Goal: Task Accomplishment & Management: Complete application form

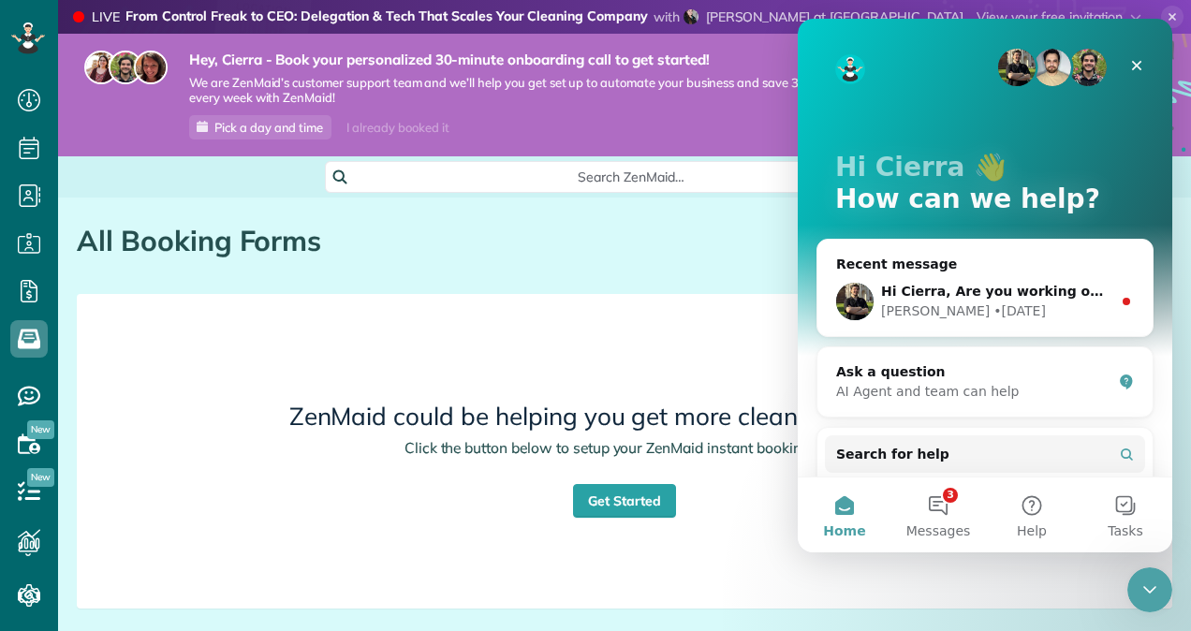
scroll to position [7, 7]
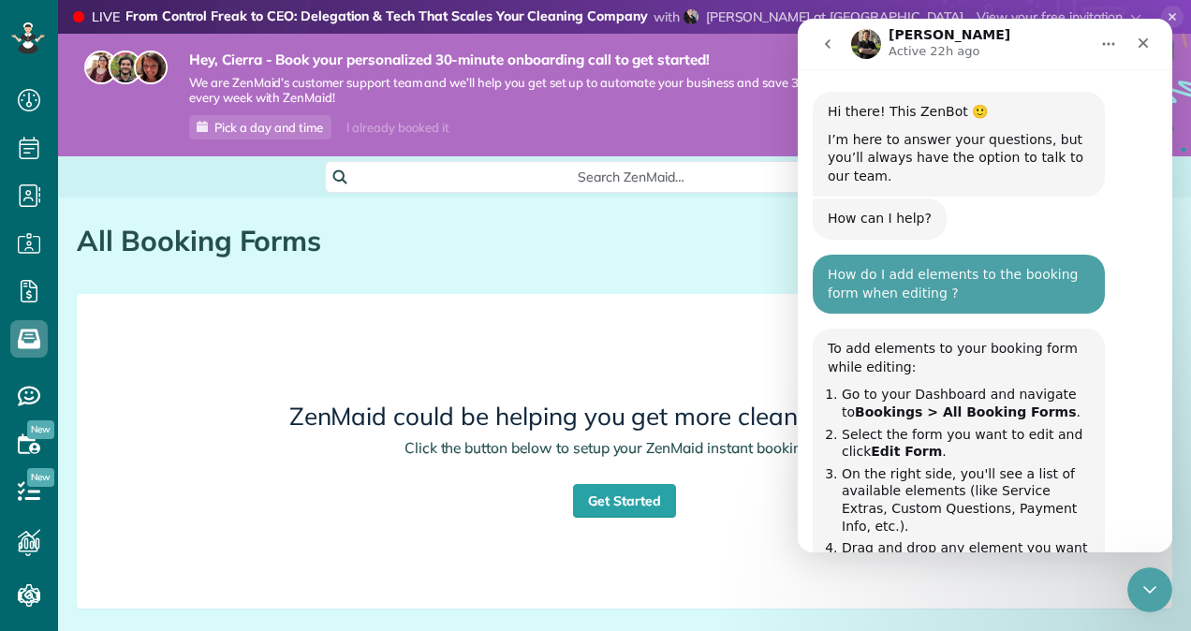
scroll to position [15, 0]
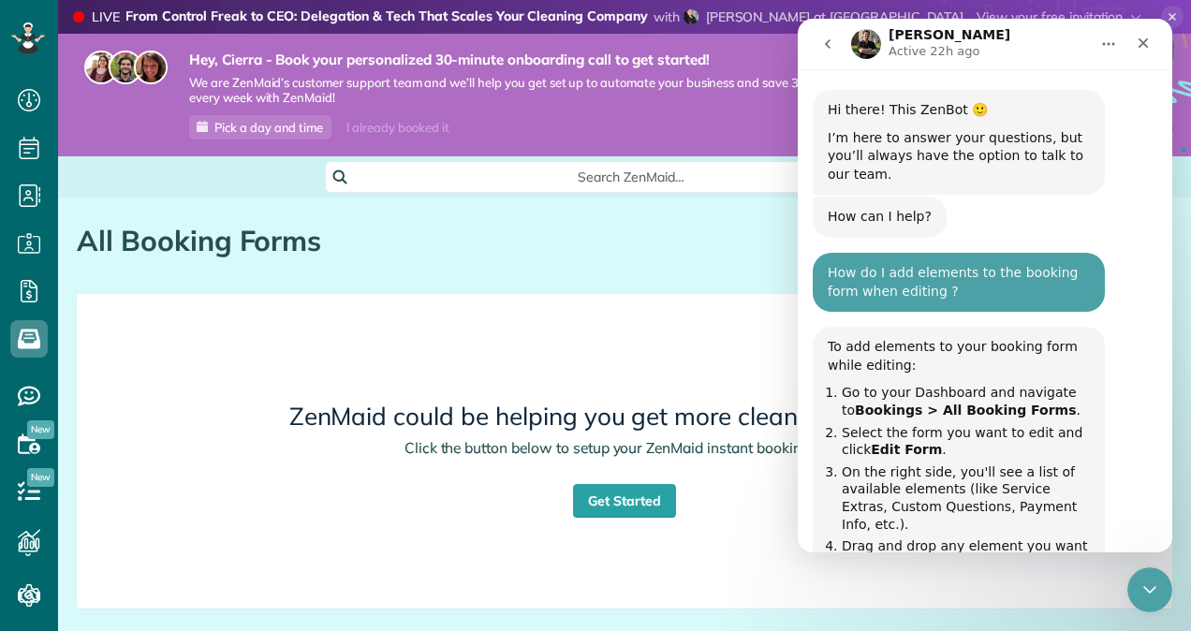
click at [948, 282] on div "How do I add elements to the booking form when editing ? Cierra • 2d ago" at bounding box center [959, 290] width 292 height 74
drag, startPoint x: 985, startPoint y: 287, endPoint x: 1009, endPoint y: 272, distance: 28.6
click at [1009, 272] on div "How do I add elements to the booking form when editing ? Cierra • 2d ago" at bounding box center [959, 290] width 292 height 74
click at [1146, 42] on icon "Close" at bounding box center [1143, 43] width 15 height 15
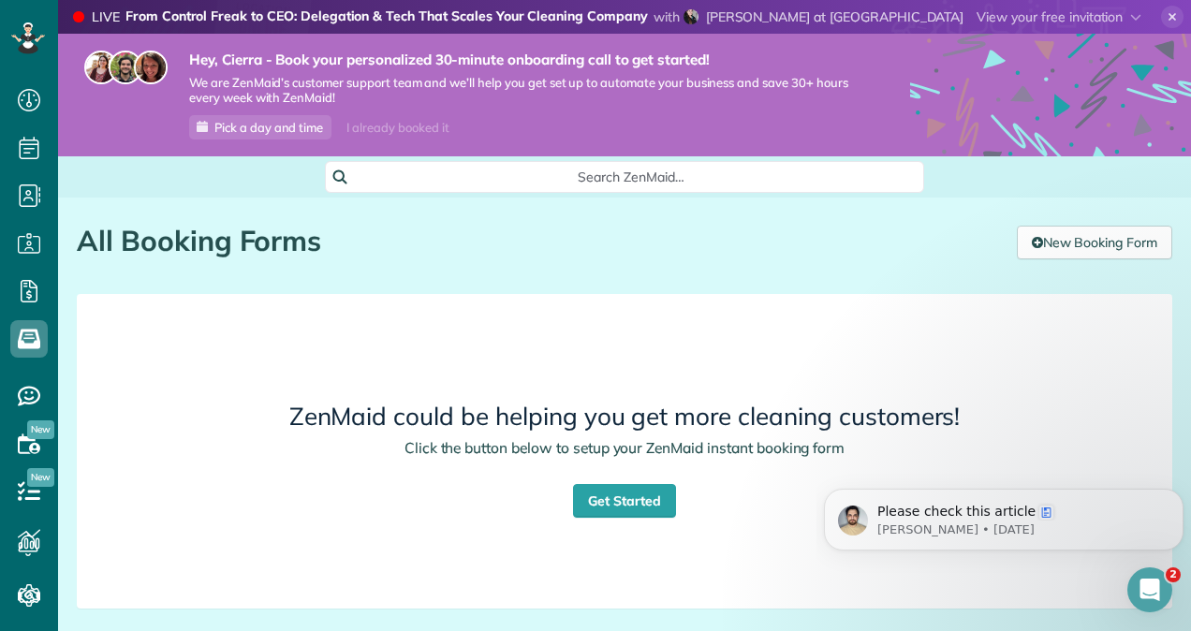
scroll to position [0, 0]
click at [718, 176] on span "Search ZenMaid…" at bounding box center [630, 177] width 569 height 19
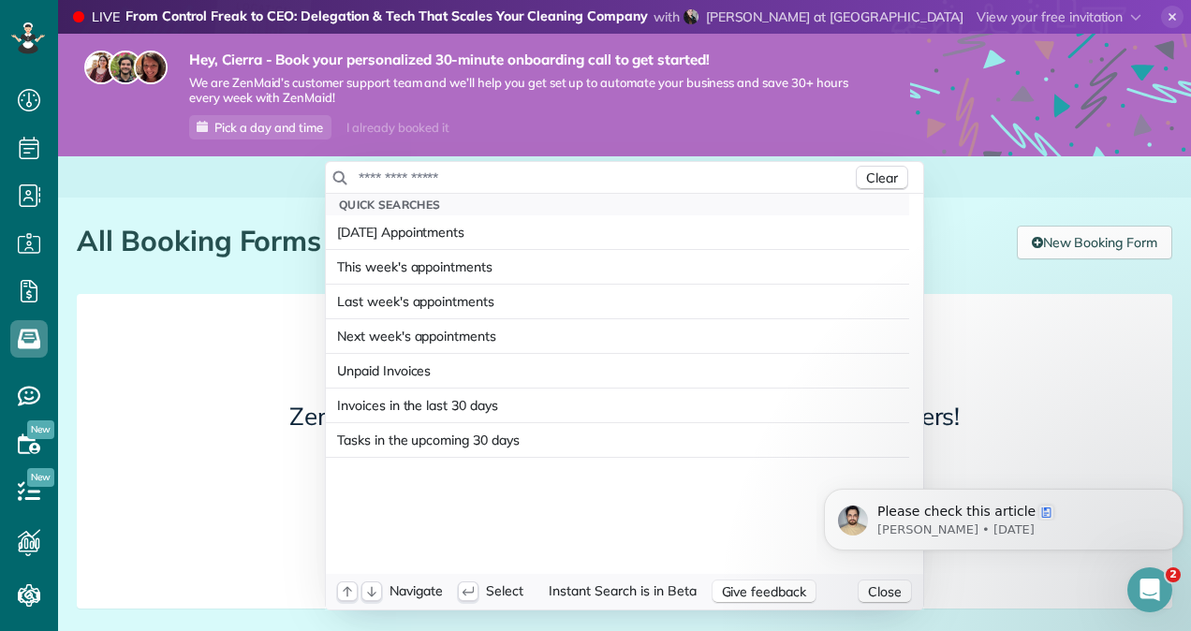
click at [718, 176] on input "text" at bounding box center [605, 178] width 494 height 19
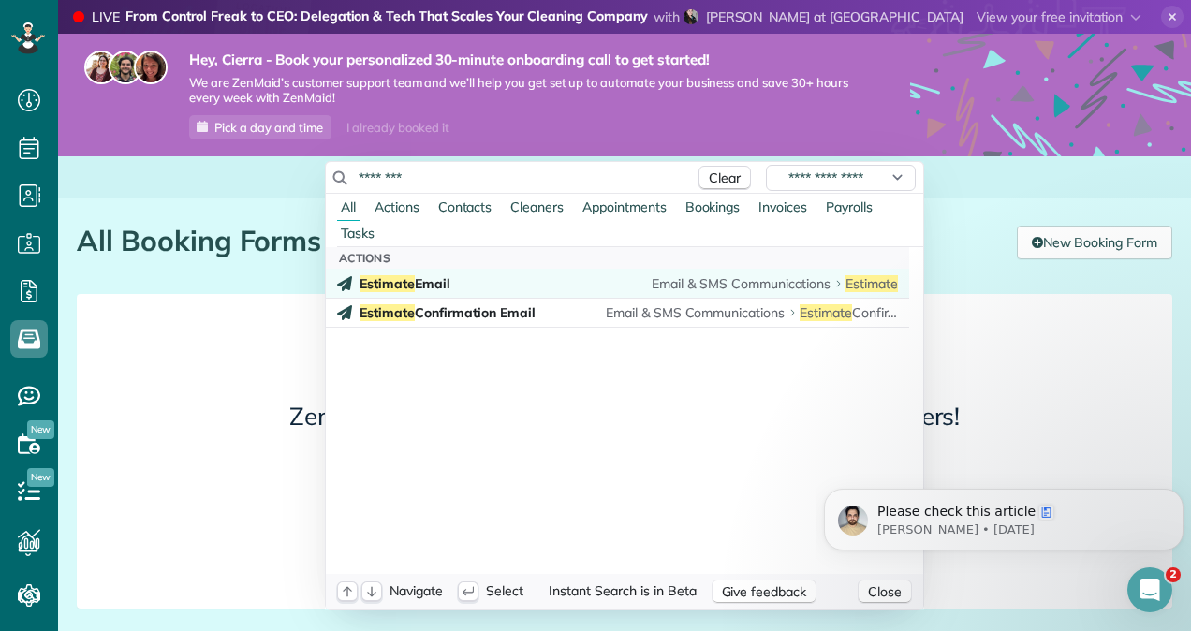
type input "********"
click at [708, 292] on span "Email & SMS Communications" at bounding box center [741, 283] width 179 height 19
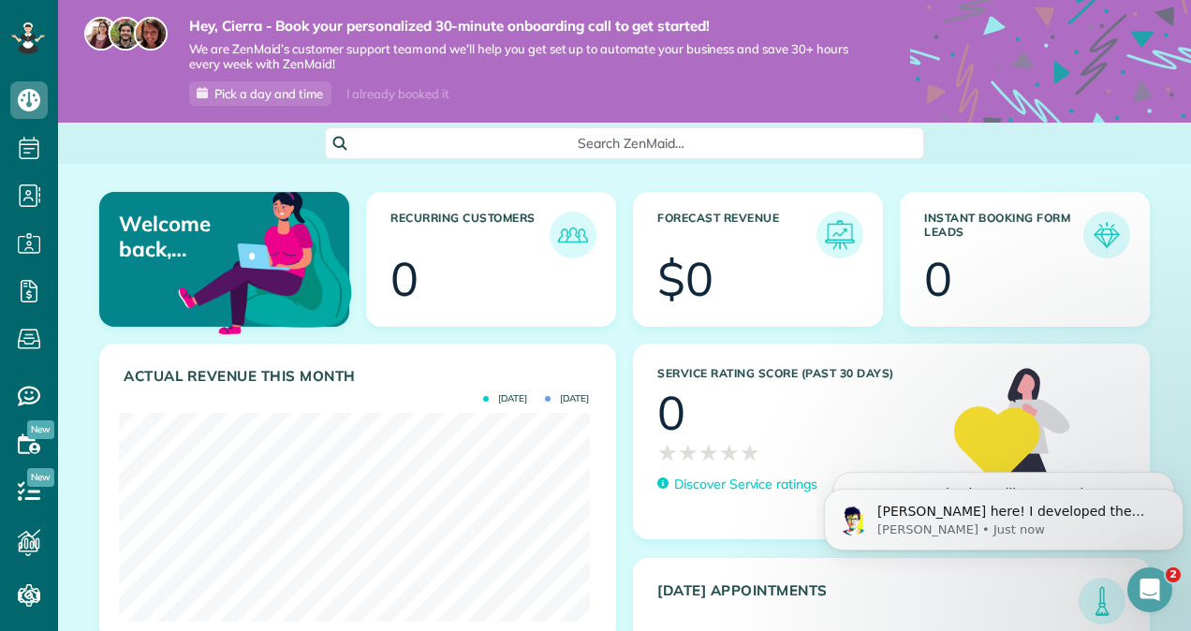
click at [565, 140] on span "Search ZenMaid…" at bounding box center [630, 143] width 569 height 19
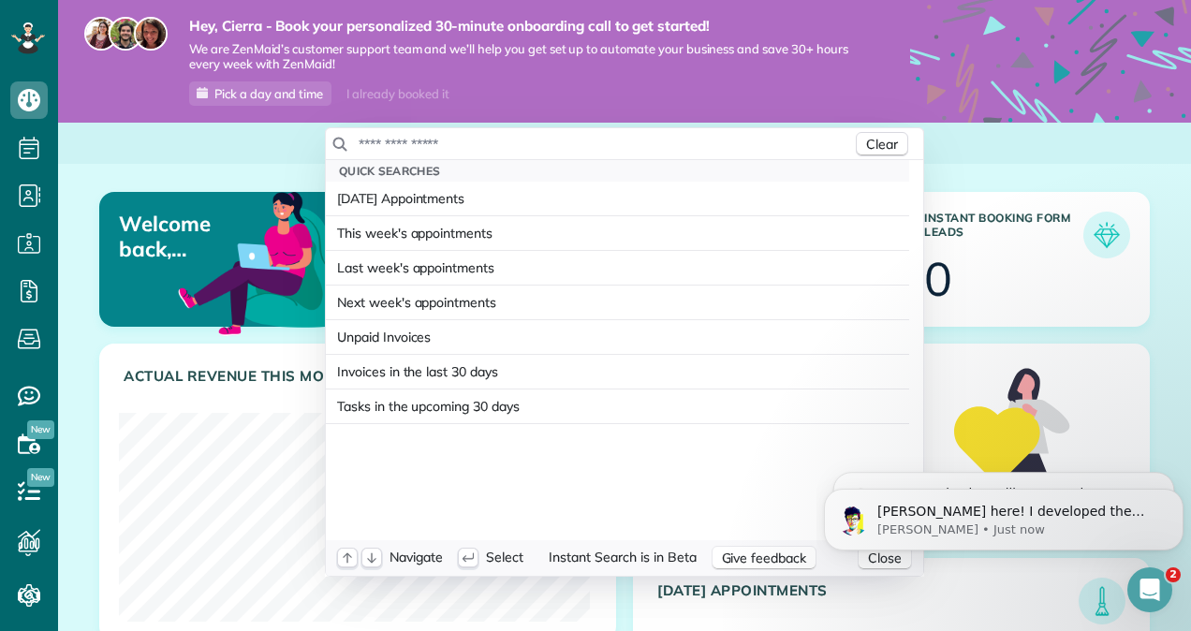
click at [399, 142] on input "text" at bounding box center [605, 144] width 494 height 19
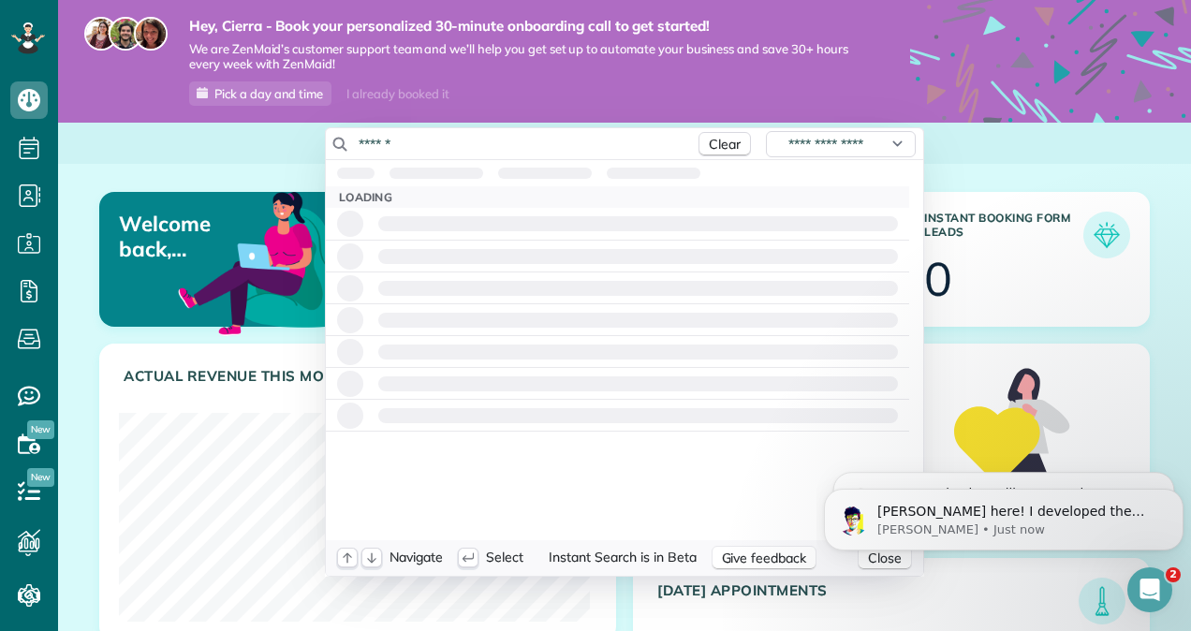
type input "*******"
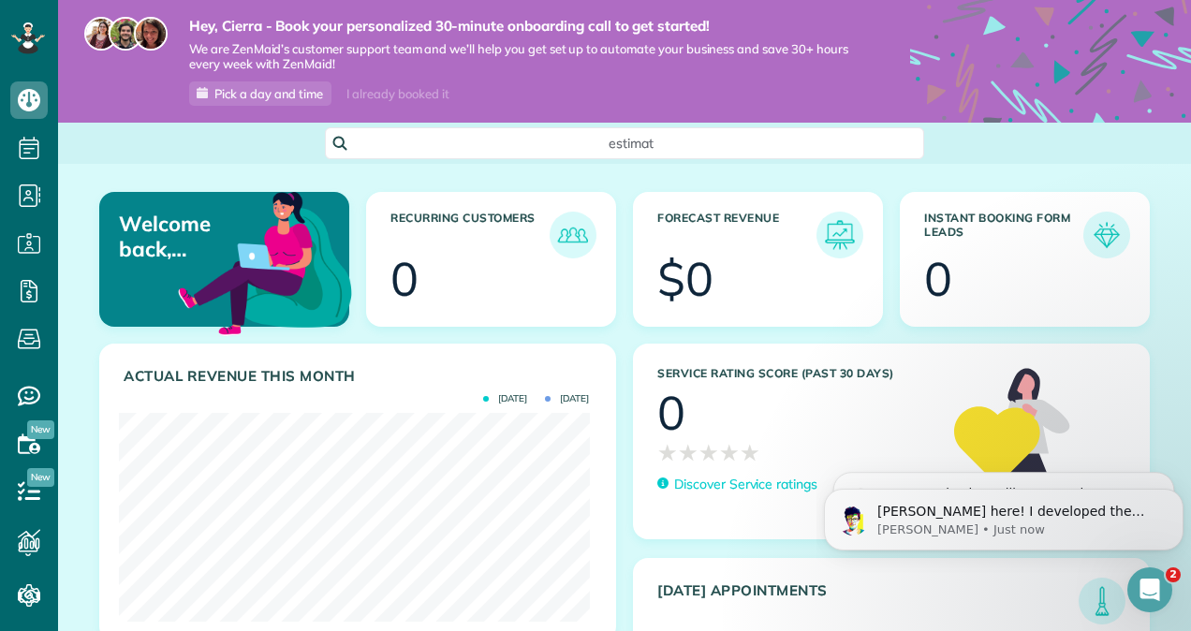
click at [299, 80] on html "Dashboard Scheduling Calendar View List View Dispatch View - Weekly scheduling …" at bounding box center [595, 315] width 1191 height 631
click at [670, 145] on span "estimat" at bounding box center [630, 143] width 569 height 19
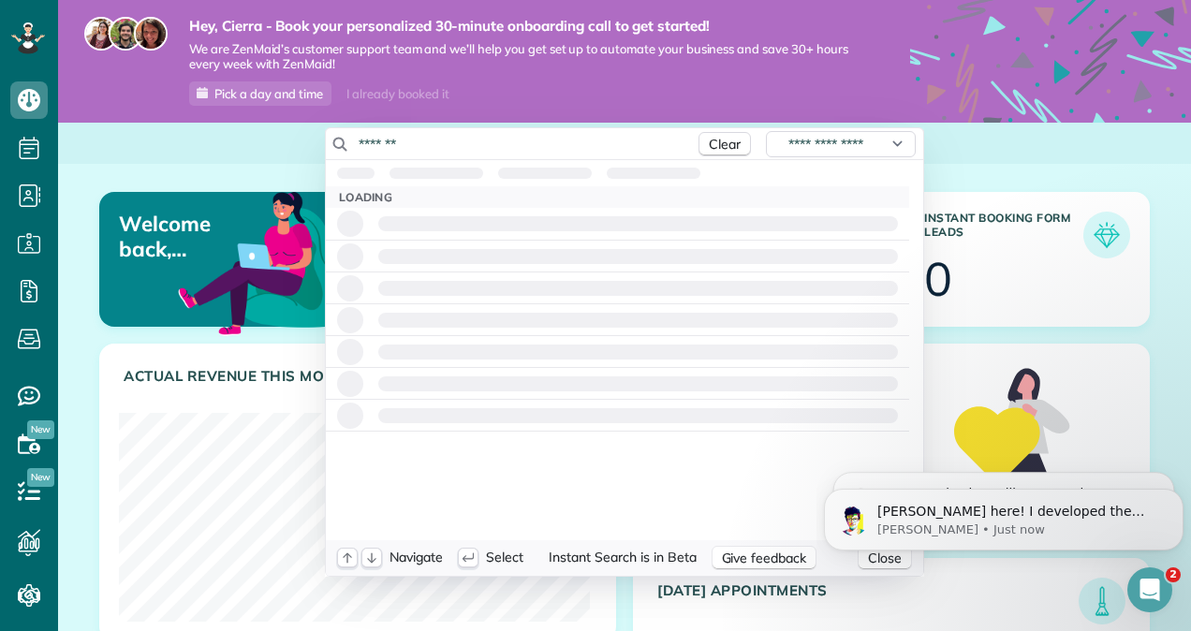
click at [670, 145] on input "*******" at bounding box center [522, 144] width 328 height 19
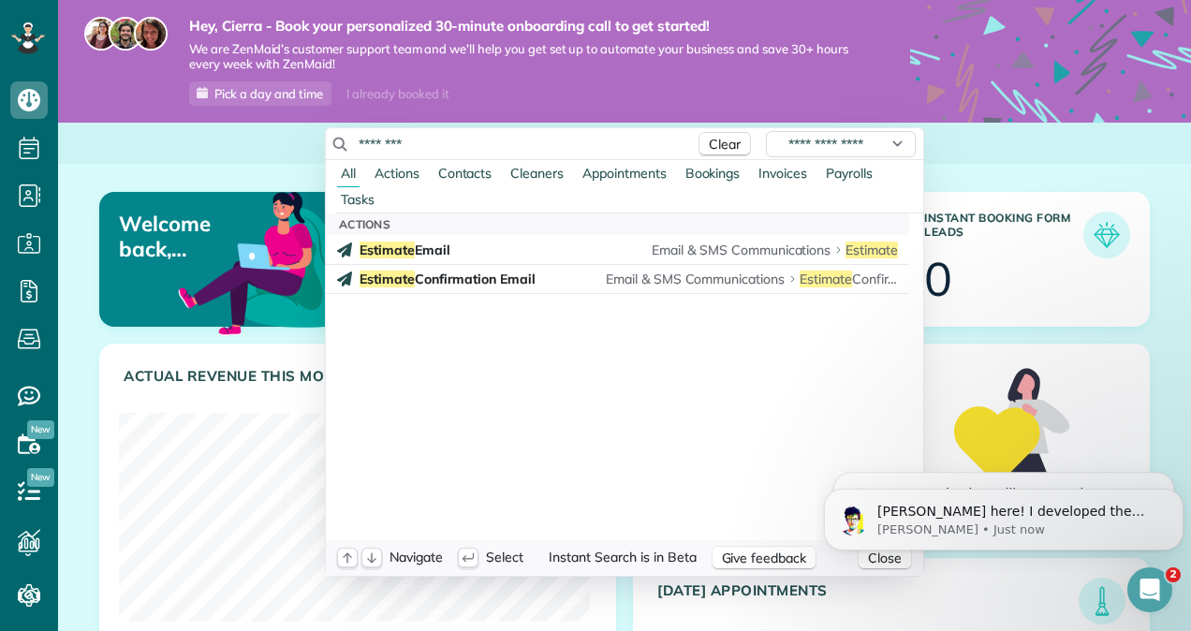
type input "*******"
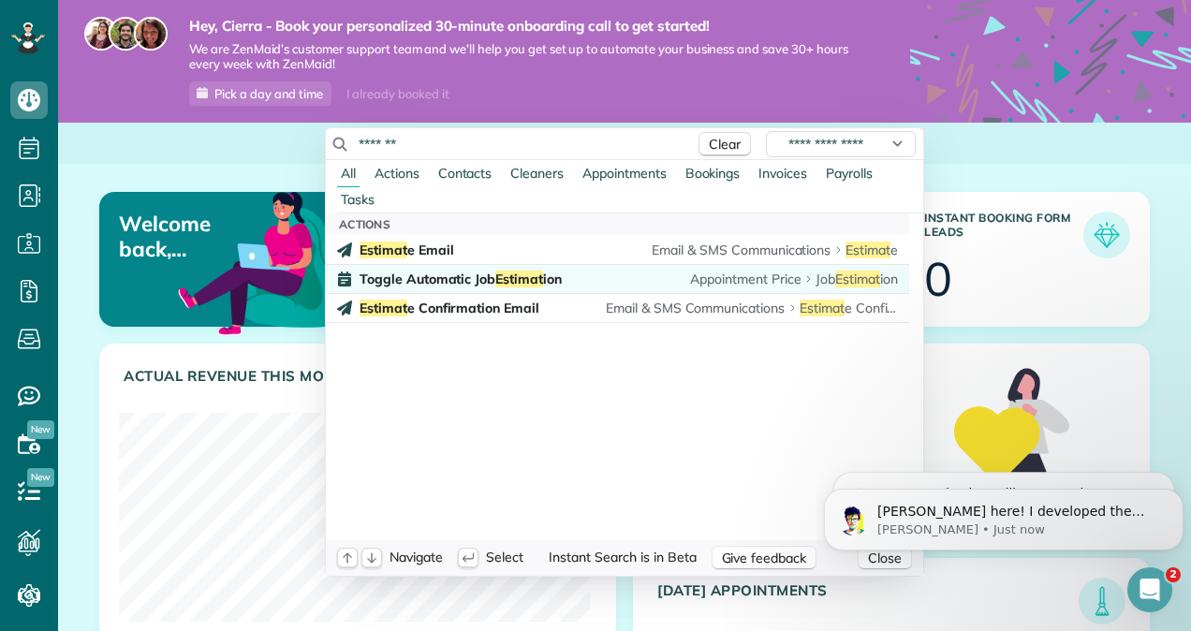
click at [765, 267] on link "Toggle Automatic Job Estimat ion Appointment Price Job Estimat ion" at bounding box center [617, 278] width 583 height 29
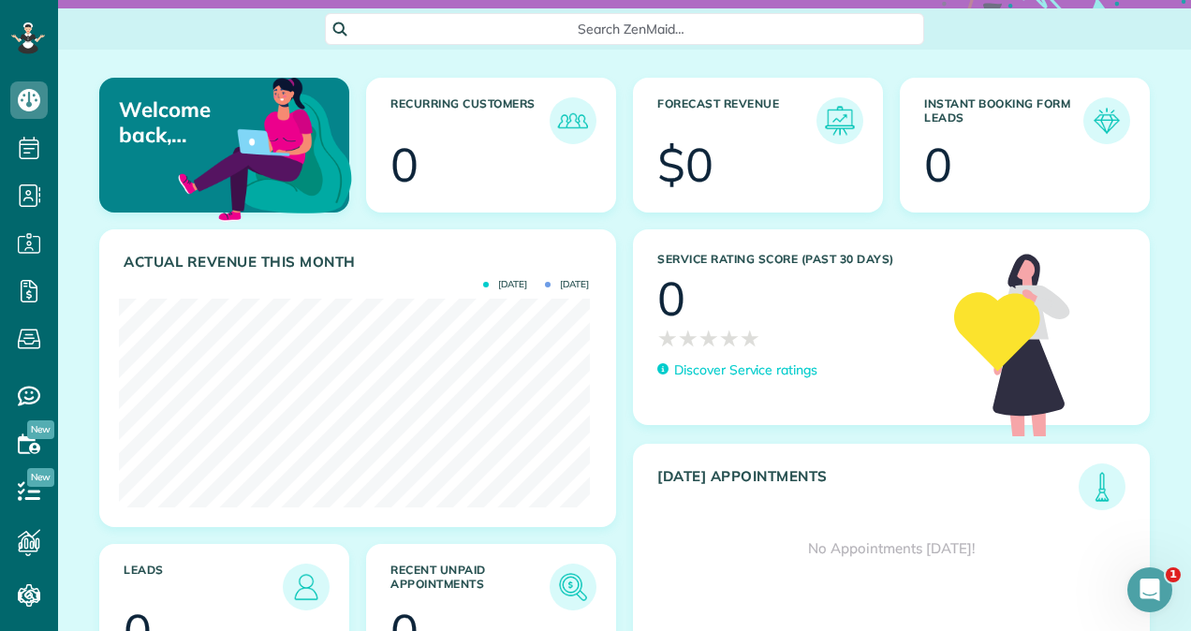
scroll to position [249, 0]
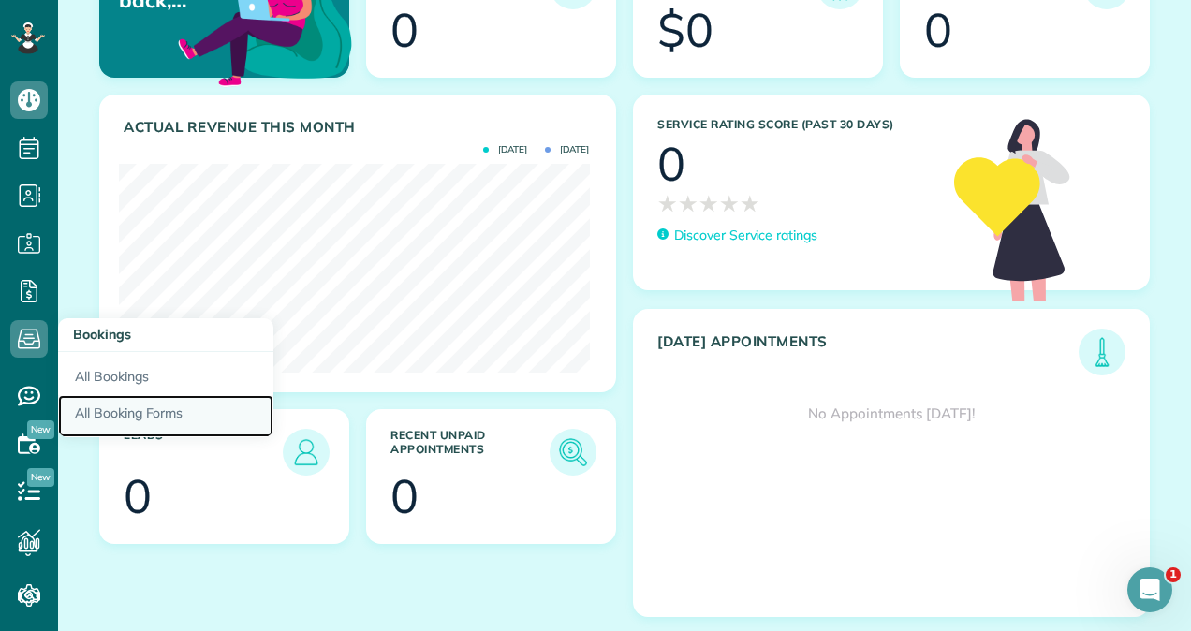
click at [101, 416] on link "All Booking Forms" at bounding box center [165, 416] width 215 height 43
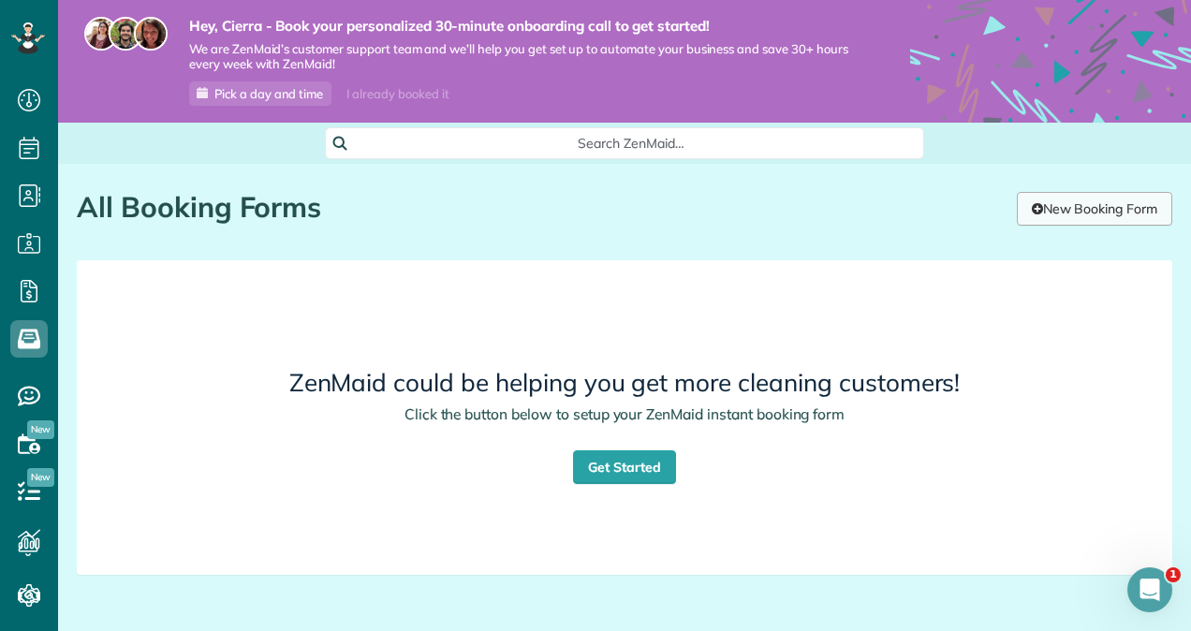
click at [1069, 220] on link "New Booking Form" at bounding box center [1094, 209] width 155 height 34
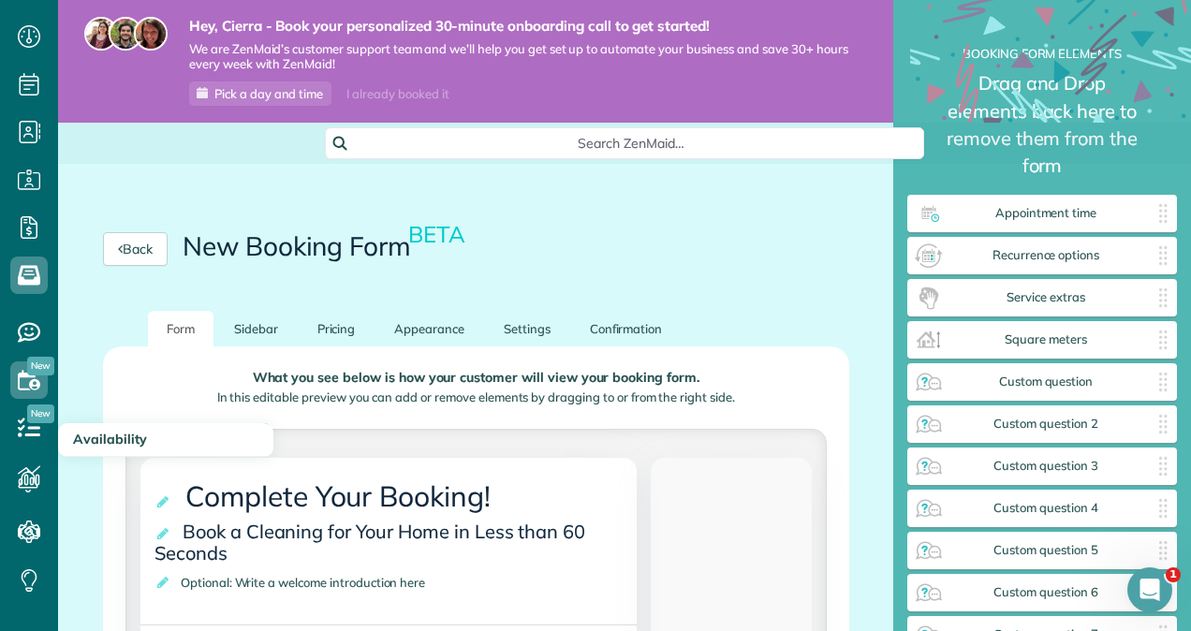
scroll to position [94, 0]
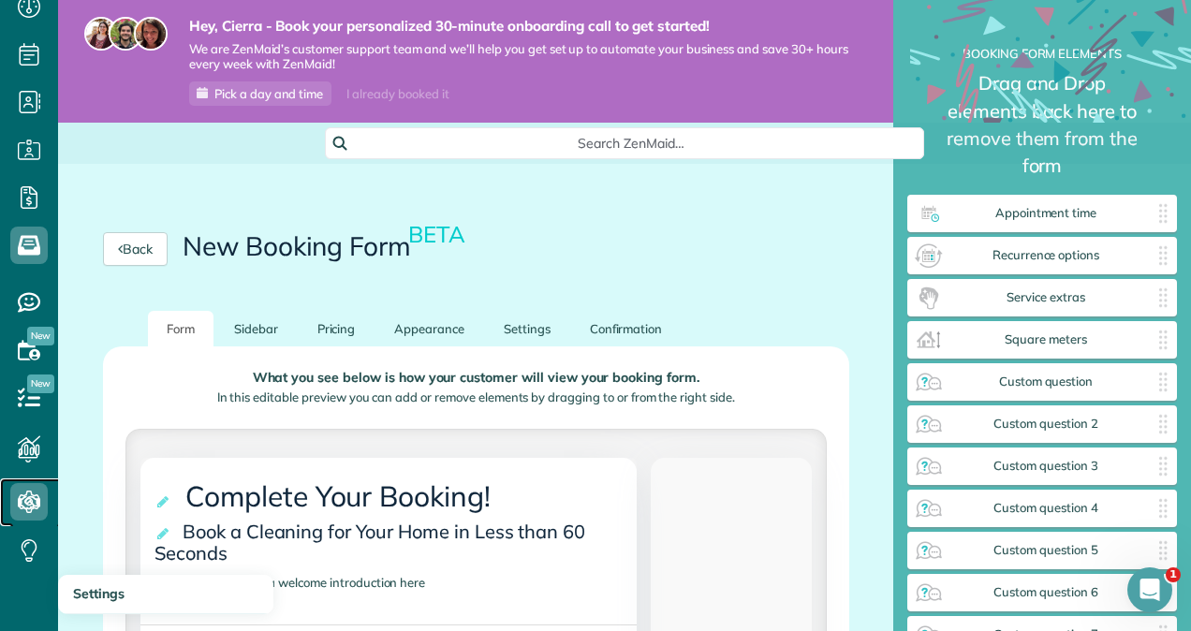
click at [29, 498] on use at bounding box center [30, 502] width 22 height 22
